Goal: Information Seeking & Learning: Learn about a topic

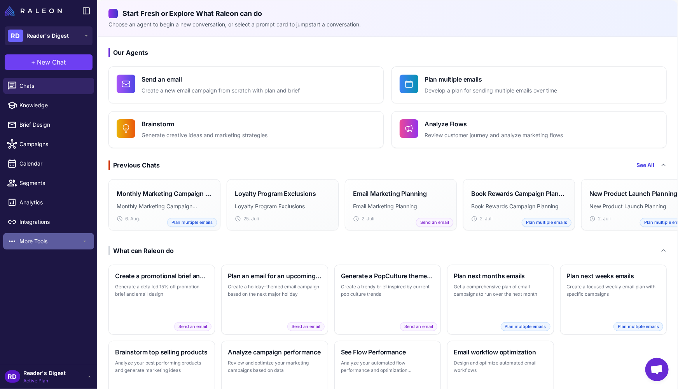
click at [66, 240] on span "More Tools" at bounding box center [50, 241] width 62 height 9
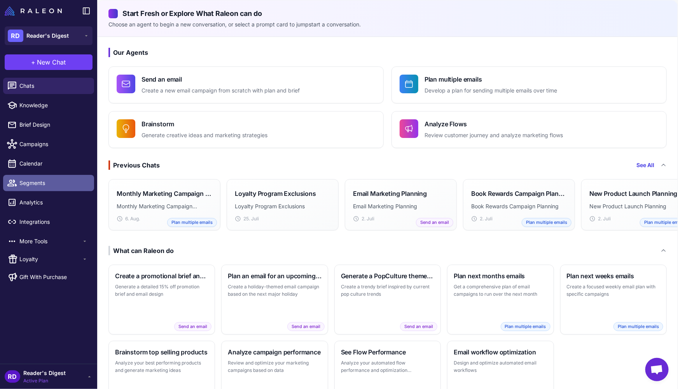
click at [30, 181] on span "Segments" at bounding box center [53, 183] width 68 height 9
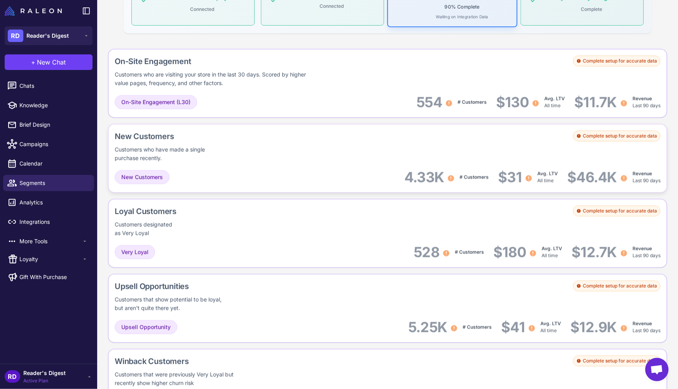
scroll to position [254, 0]
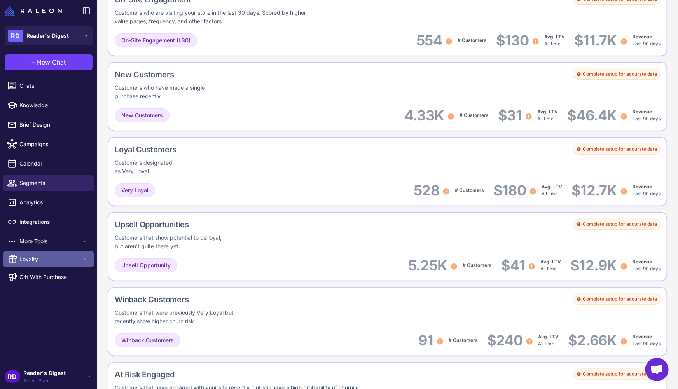
click at [80, 257] on span "Loyalty" at bounding box center [50, 259] width 62 height 9
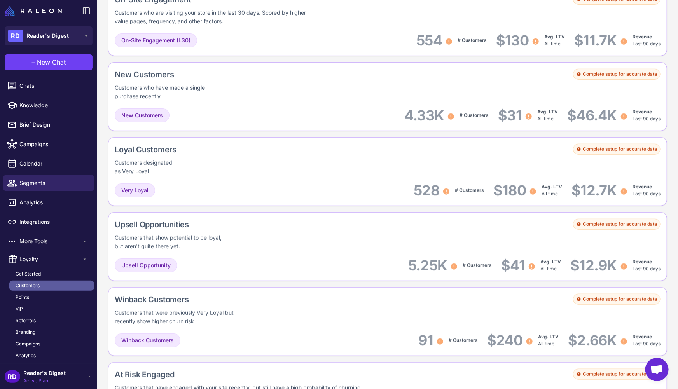
click at [26, 286] on span "Customers" at bounding box center [28, 285] width 24 height 7
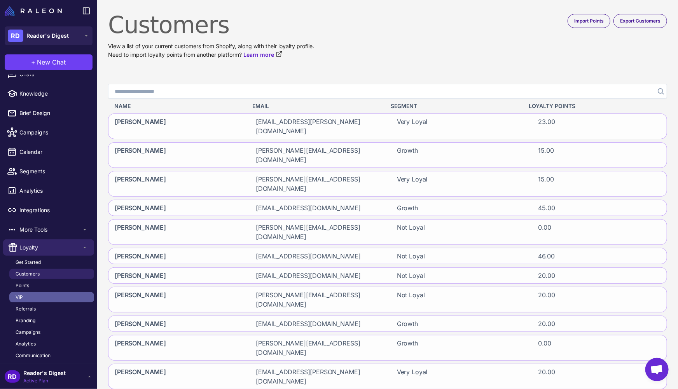
scroll to position [18, 0]
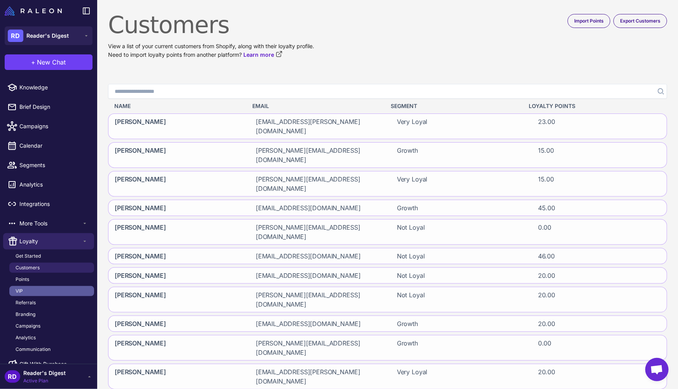
click at [17, 288] on span "VIP" at bounding box center [19, 291] width 7 height 7
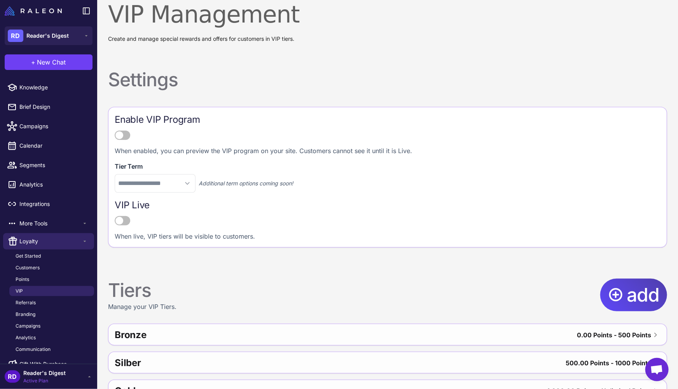
scroll to position [16, 0]
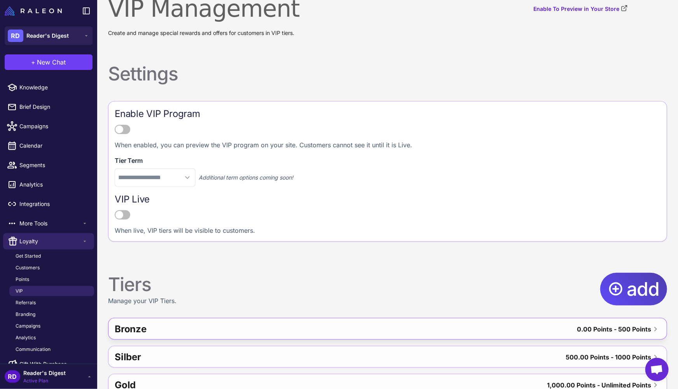
click at [152, 330] on div "Bronze" at bounding box center [238, 329] width 247 height 19
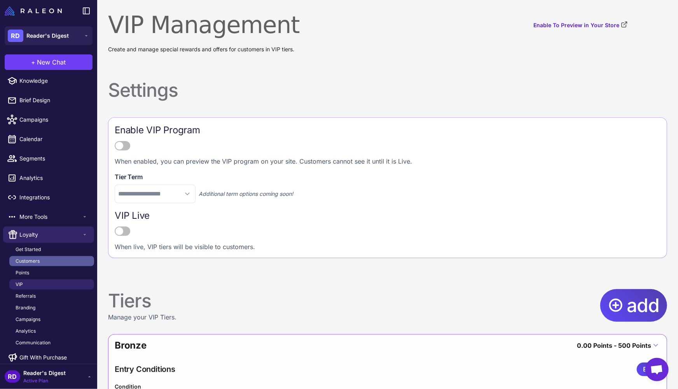
scroll to position [26, 0]
click at [37, 259] on span "Customers" at bounding box center [28, 259] width 24 height 7
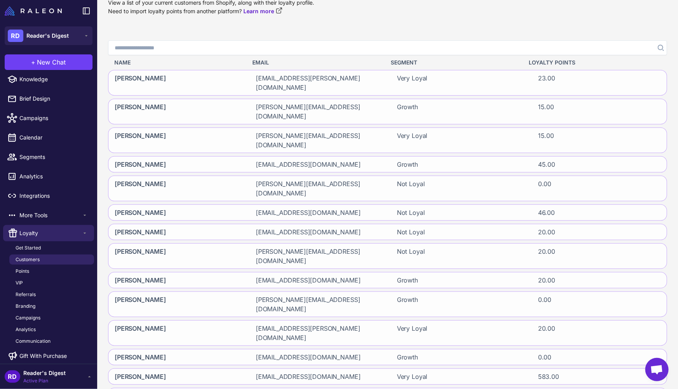
scroll to position [43, 0]
click at [250, 369] on div "bensett1603@gmail.com" at bounding box center [317, 377] width 135 height 16
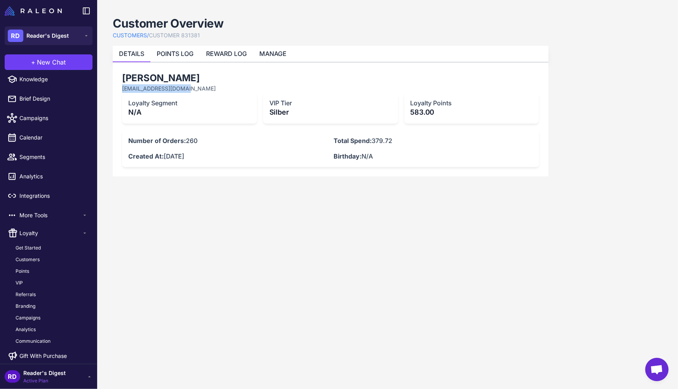
drag, startPoint x: 116, startPoint y: 87, endPoint x: 188, endPoint y: 88, distance: 71.9
click at [188, 88] on div "Bernhard Bott bensett1603@gmail.com Loyalty Segment N/A VIP Tier Silber Loyalty…" at bounding box center [331, 120] width 436 height 114
copy p "bensett1603@gmail.com"
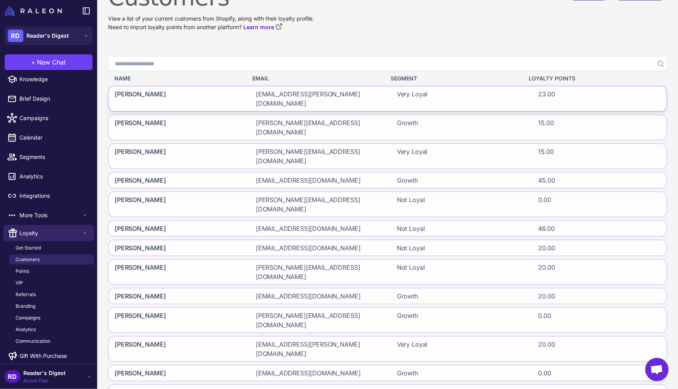
scroll to position [28, 0]
click at [147, 388] on span "Bernhard Bott" at bounding box center [140, 392] width 51 height 9
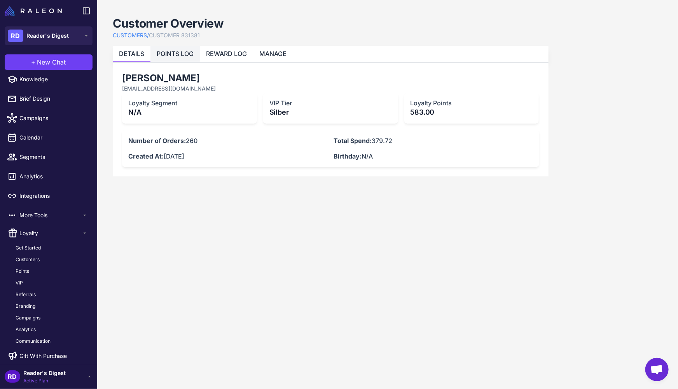
click at [172, 52] on link "POINTS LOG" at bounding box center [175, 54] width 37 height 8
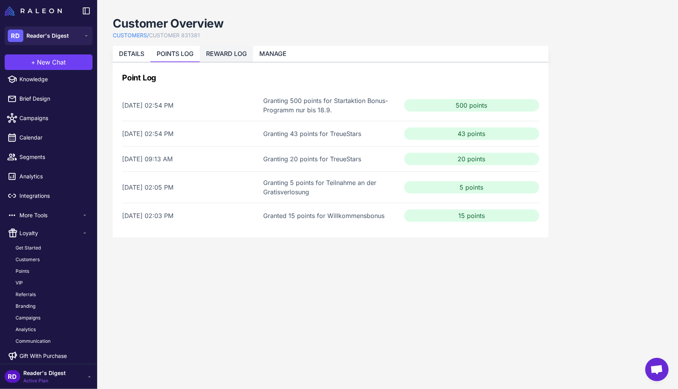
click at [223, 55] on link "REWARD LOG" at bounding box center [226, 54] width 41 height 8
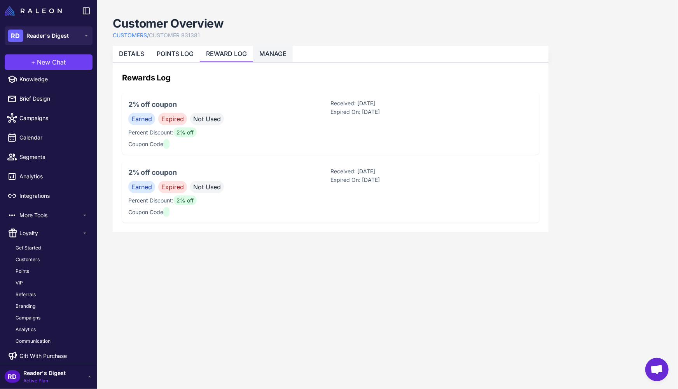
click at [283, 53] on link "MANAGE" at bounding box center [272, 54] width 27 height 8
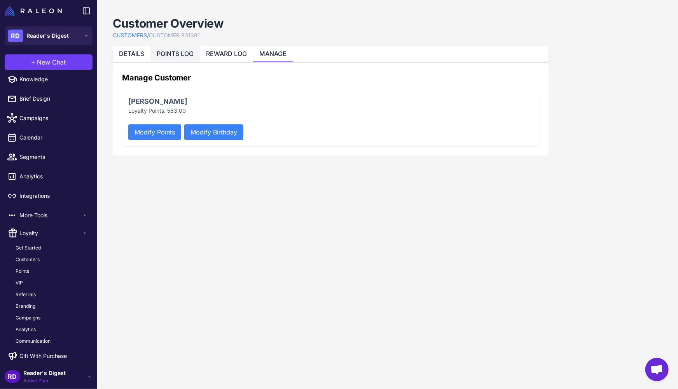
click at [172, 52] on link "POINTS LOG" at bounding box center [175, 54] width 37 height 8
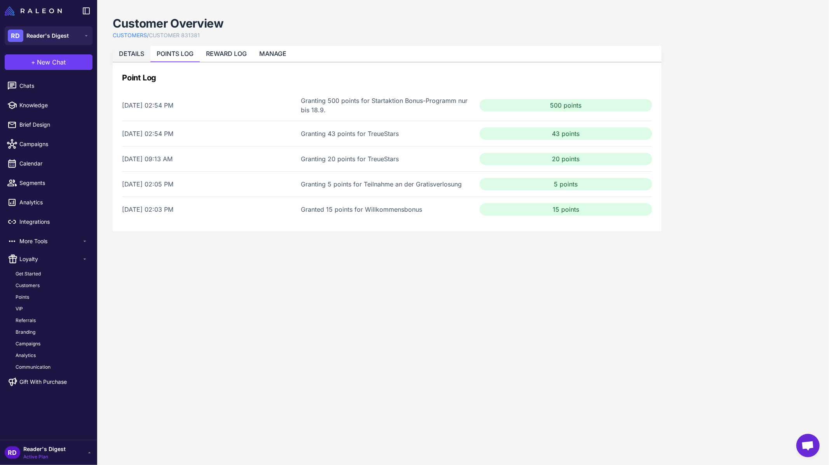
click at [126, 47] on li "DETAILS" at bounding box center [132, 54] width 38 height 16
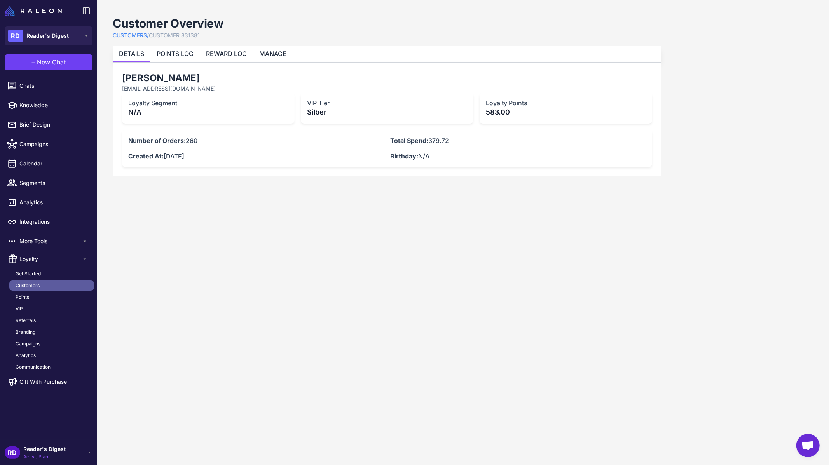
click at [29, 283] on span "Customers" at bounding box center [28, 285] width 24 height 7
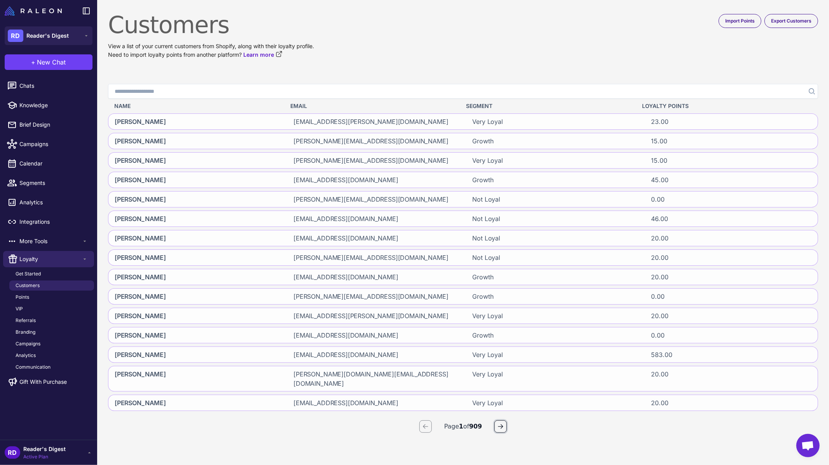
click at [503, 389] on icon "button" at bounding box center [501, 427] width 6 height 6
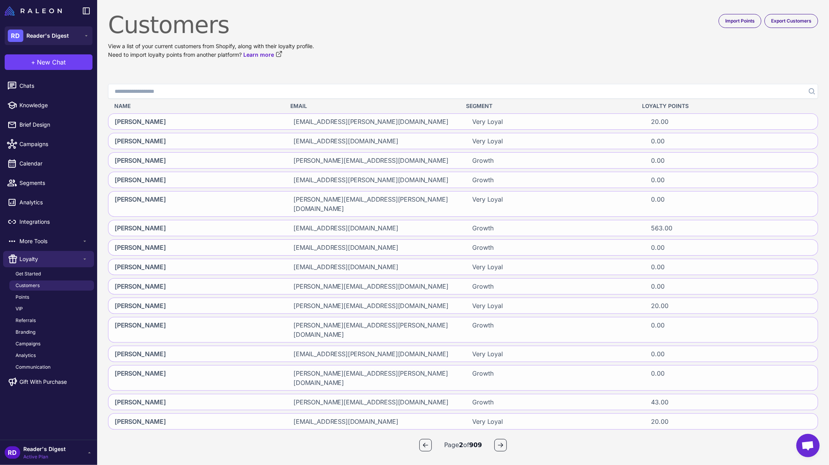
click at [670, 107] on span "Loyalty Points" at bounding box center [665, 106] width 47 height 9
click at [19, 297] on span "Points" at bounding box center [23, 297] width 14 height 7
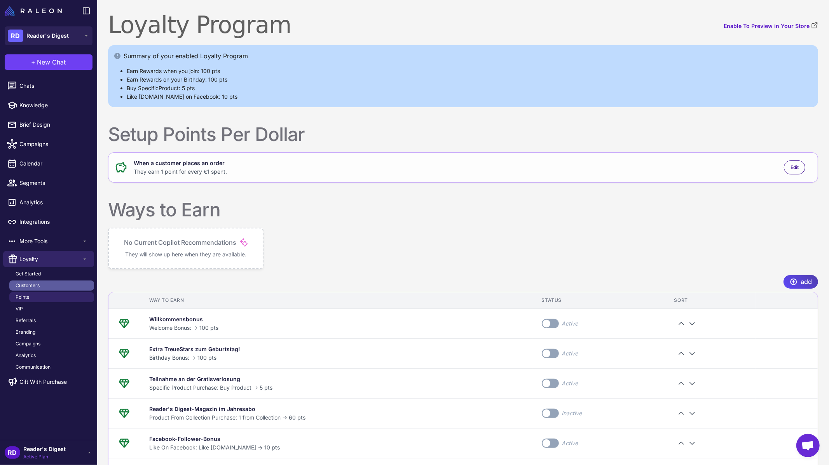
click at [29, 284] on span "Customers" at bounding box center [28, 285] width 24 height 7
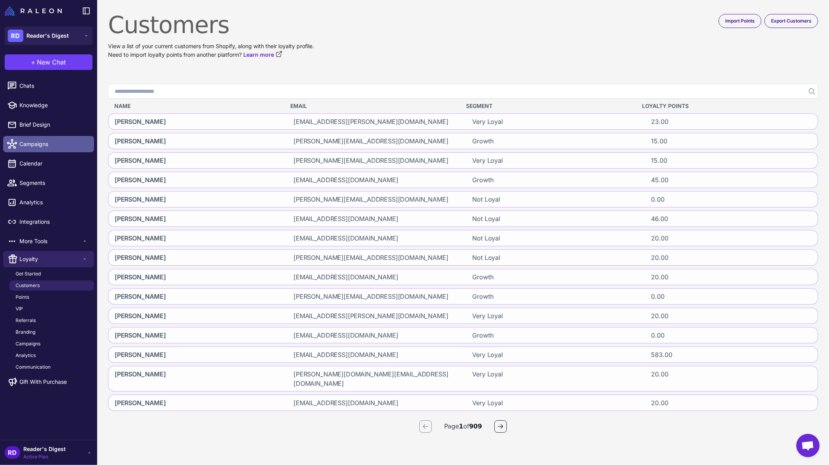
click at [38, 146] on span "Campaigns" at bounding box center [53, 144] width 68 height 9
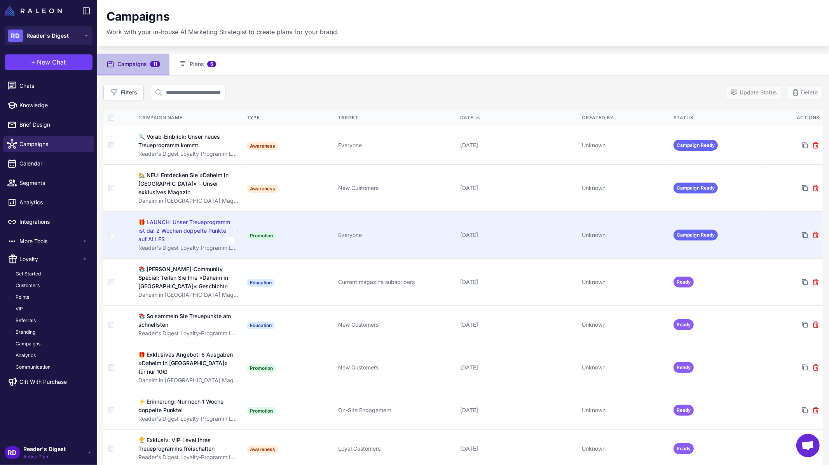
click at [175, 223] on div "🎁 LAUNCH: Unser Treueprogramm ist da! 2 Wochen doppelte Punkte auf ALLES" at bounding box center [186, 231] width 96 height 26
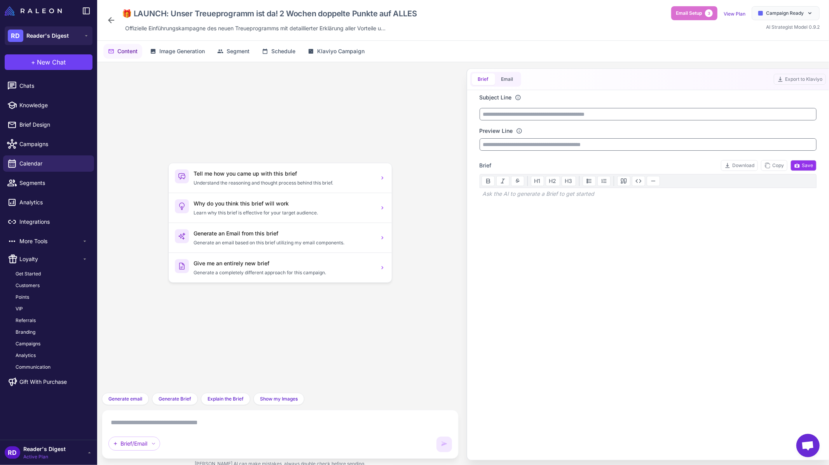
click at [109, 19] on icon at bounding box center [111, 20] width 6 height 6
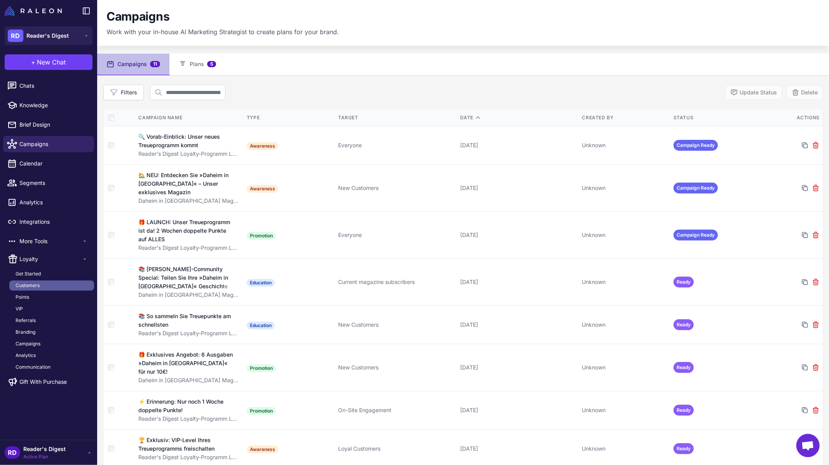
click at [25, 287] on span "Customers" at bounding box center [28, 285] width 24 height 7
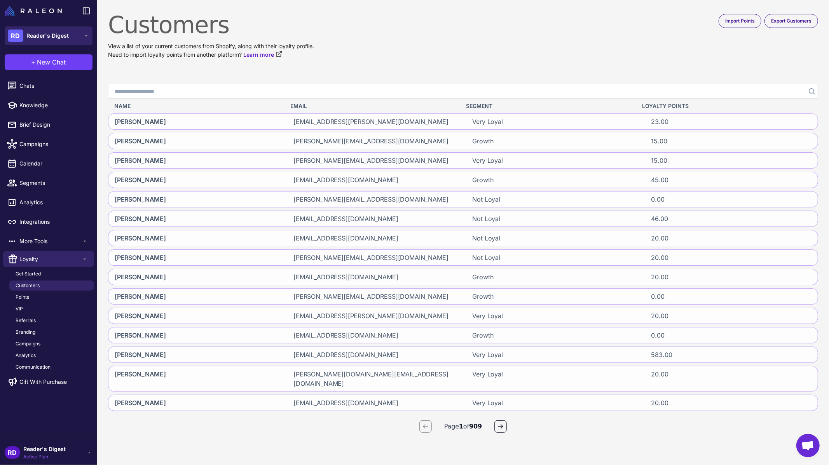
click at [54, 31] on span "Reader's Digest" at bounding box center [47, 35] width 42 height 9
click at [54, 63] on span "Reader's Digest" at bounding box center [51, 63] width 42 height 9
click at [46, 9] on img at bounding box center [33, 10] width 57 height 9
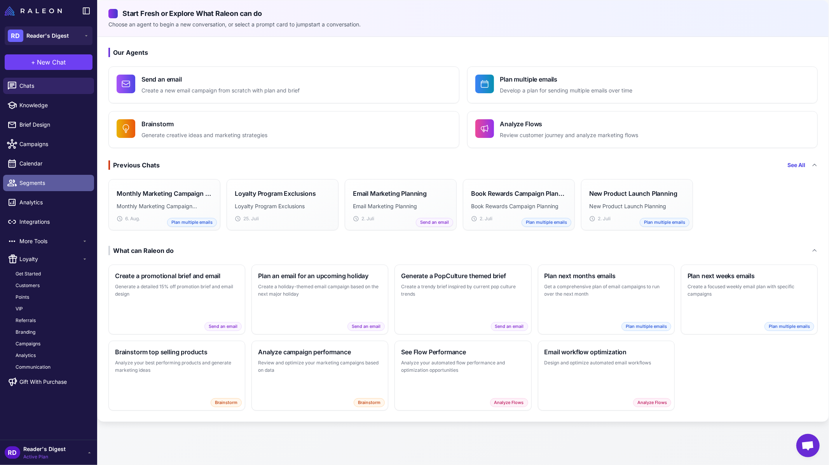
click at [33, 182] on span "Segments" at bounding box center [53, 183] width 68 height 9
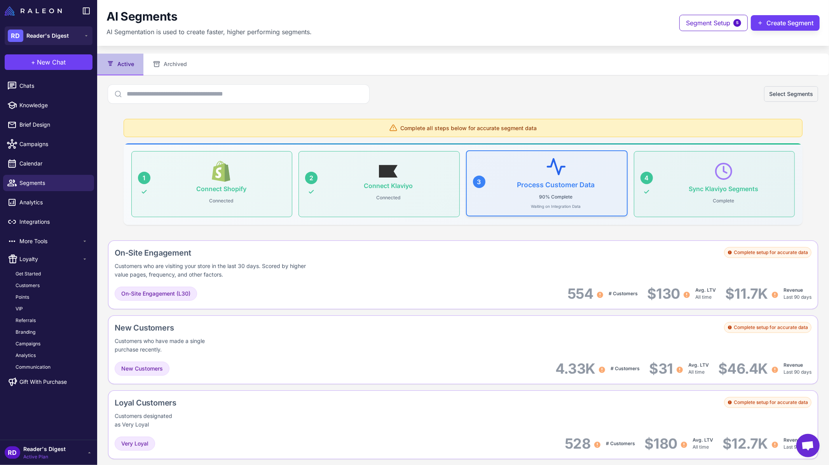
click at [546, 179] on div "Process Customer Data 90% Complete Waiting on Integration Data" at bounding box center [556, 183] width 129 height 52
click at [547, 184] on h3 "Process Customer Data" at bounding box center [557, 185] width 78 height 8
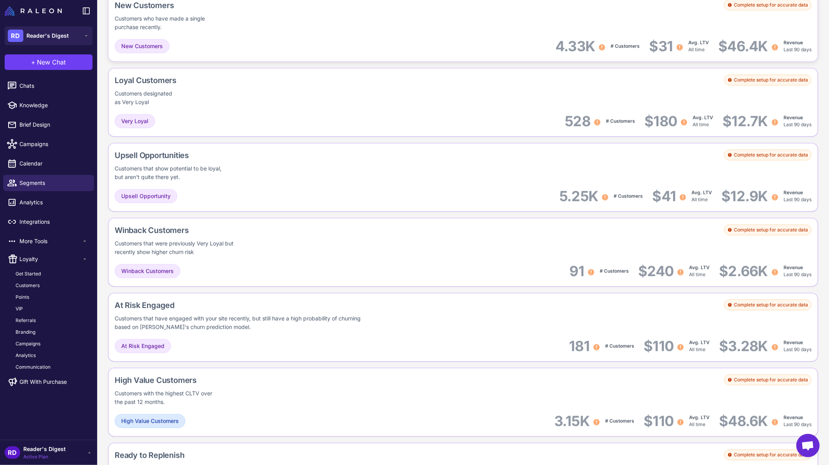
scroll to position [314, 0]
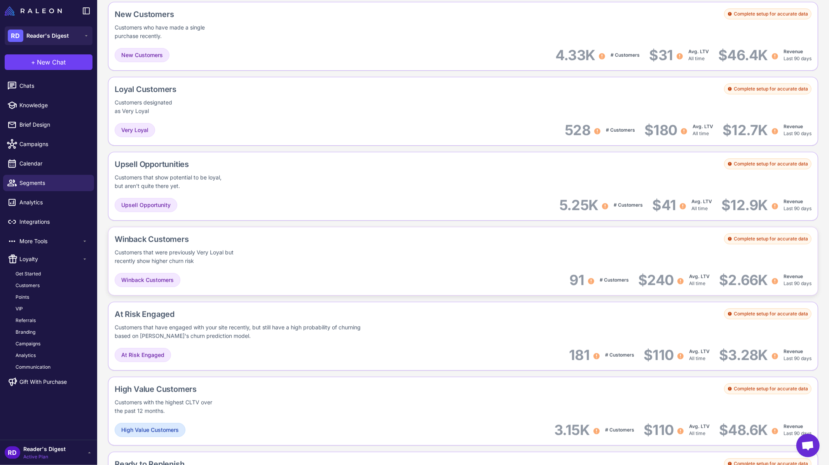
drag, startPoint x: 807, startPoint y: 236, endPoint x: 786, endPoint y: 243, distance: 22.0
click at [678, 243] on div "Winback Customers Customers that were previously Very Loyal but recently show h…" at bounding box center [463, 261] width 710 height 69
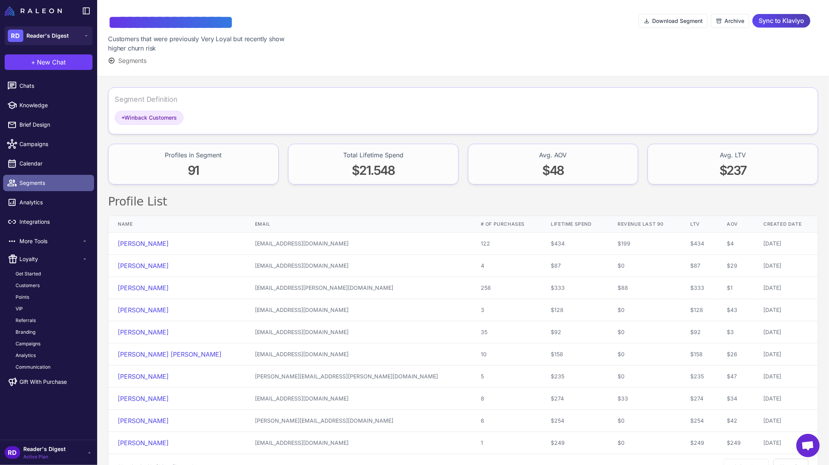
click at [36, 185] on span "Segments" at bounding box center [53, 183] width 68 height 9
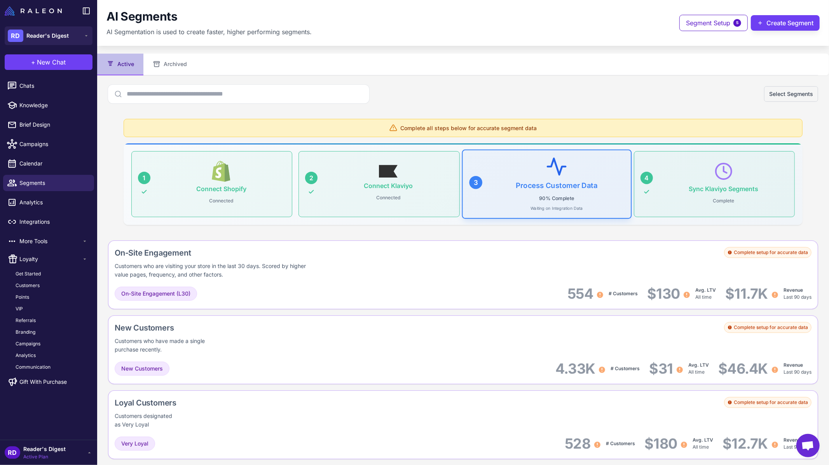
drag, startPoint x: 716, startPoint y: 251, endPoint x: 800, endPoint y: 257, distance: 83.4
click at [678, 257] on div "On-Site Engagement Customers who are visiting your store in the last 30 days. S…" at bounding box center [463, 263] width 697 height 32
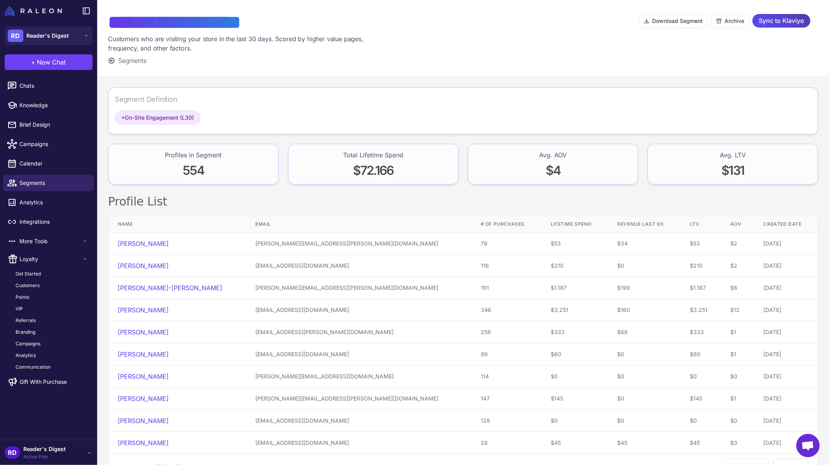
click at [110, 61] on icon at bounding box center [111, 60] width 5 height 5
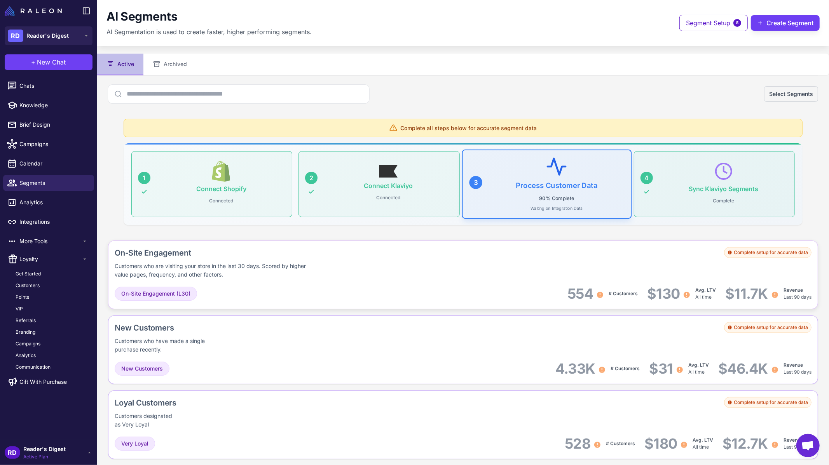
drag, startPoint x: 728, startPoint y: 251, endPoint x: 794, endPoint y: 255, distance: 66.3
click at [678, 255] on div "Complete setup for accurate data" at bounding box center [767, 252] width 87 height 11
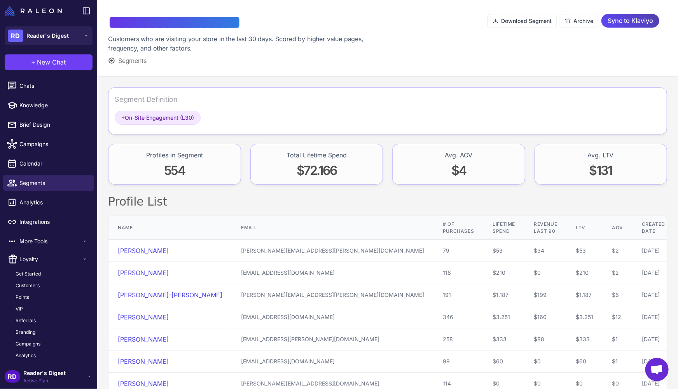
click at [110, 59] on icon at bounding box center [111, 60] width 7 height 7
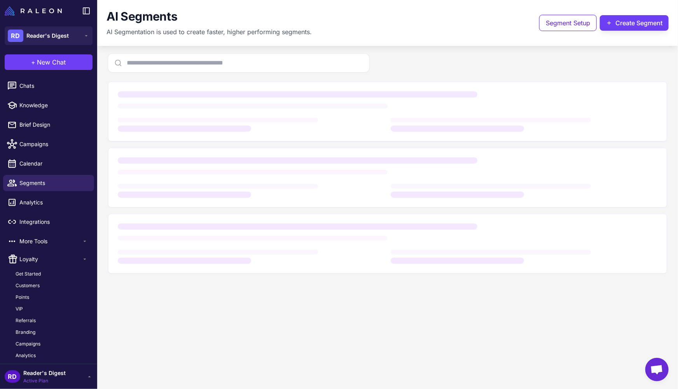
click at [110, 59] on input "text" at bounding box center [238, 63] width 261 height 19
